Goal: Task Accomplishment & Management: Manage account settings

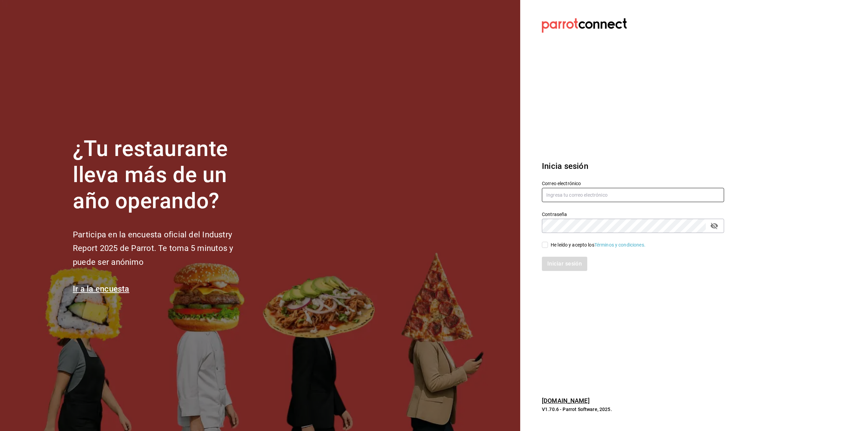
type input "DBENITEZ@FOODINMOTION.MX"
click at [547, 242] on input "He leído y acepto los Términos y condiciones." at bounding box center [545, 245] width 6 height 6
checkbox input "true"
click at [554, 256] on button "Iniciar sesión" at bounding box center [565, 263] width 46 height 14
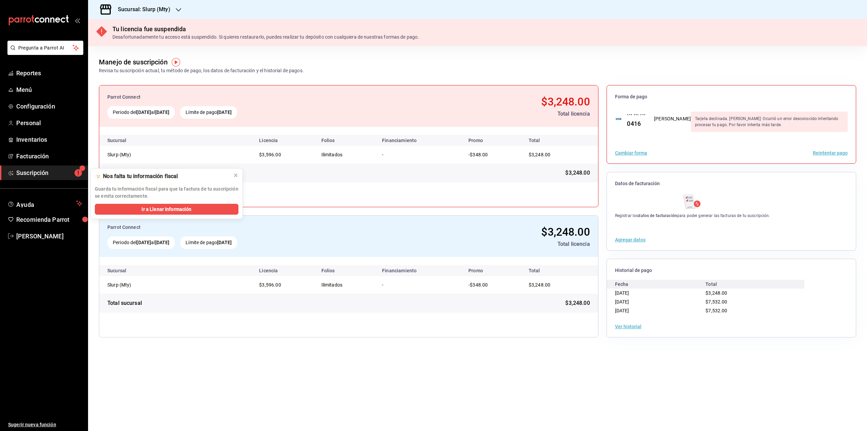
click at [164, 14] on div "Sucursal: Slurp (Mty)" at bounding box center [139, 9] width 90 height 19
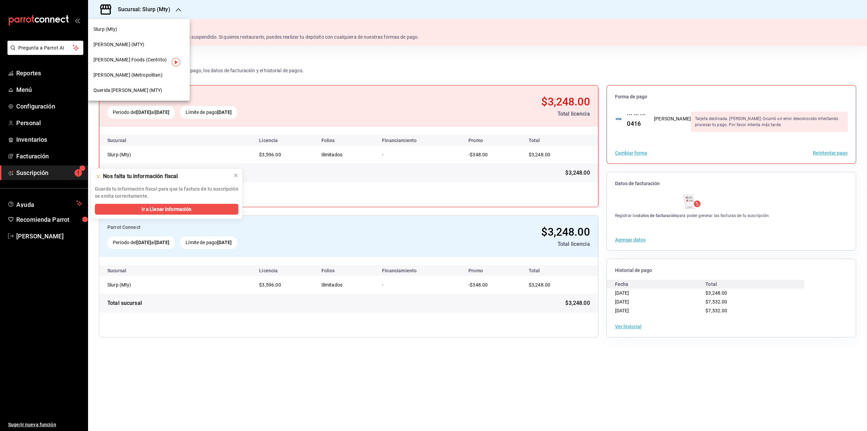
click at [130, 74] on span "[PERSON_NAME] (Metropolitan)" at bounding box center [128, 74] width 69 height 7
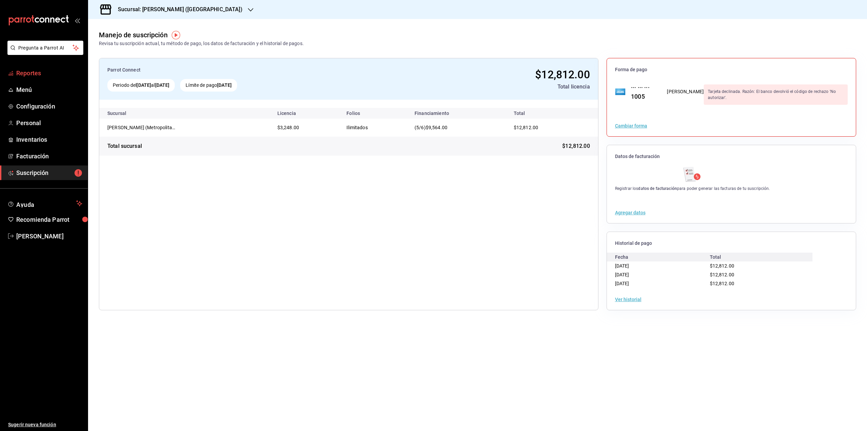
click at [40, 78] on link "Reportes" at bounding box center [44, 73] width 88 height 15
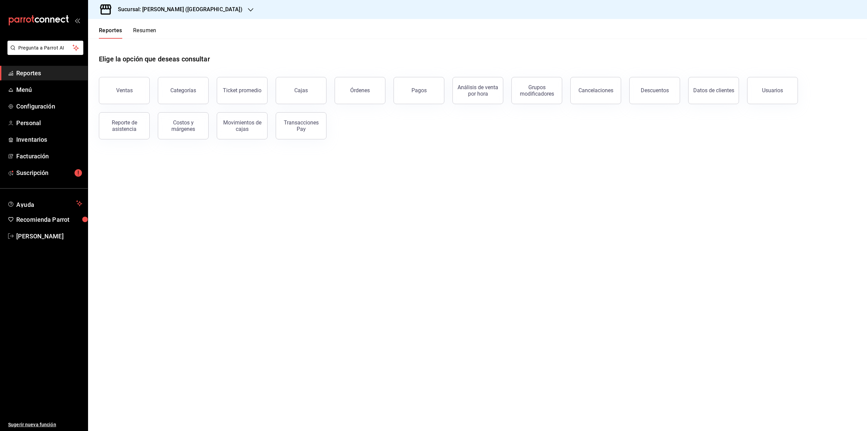
click at [144, 32] on button "Resumen" at bounding box center [144, 33] width 23 height 12
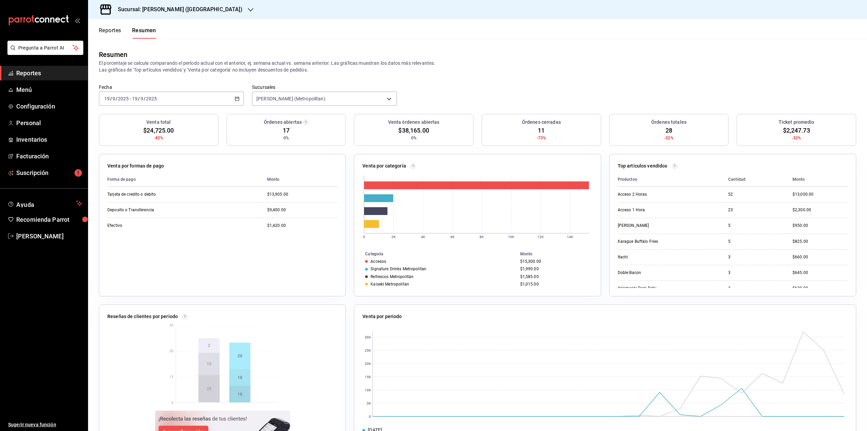
click at [203, 93] on div "[DATE] [DATE] - [DATE] [DATE]" at bounding box center [171, 98] width 145 height 14
click at [115, 116] on span "Hoy" at bounding box center [131, 119] width 53 height 7
